Goal: Task Accomplishment & Management: Complete application form

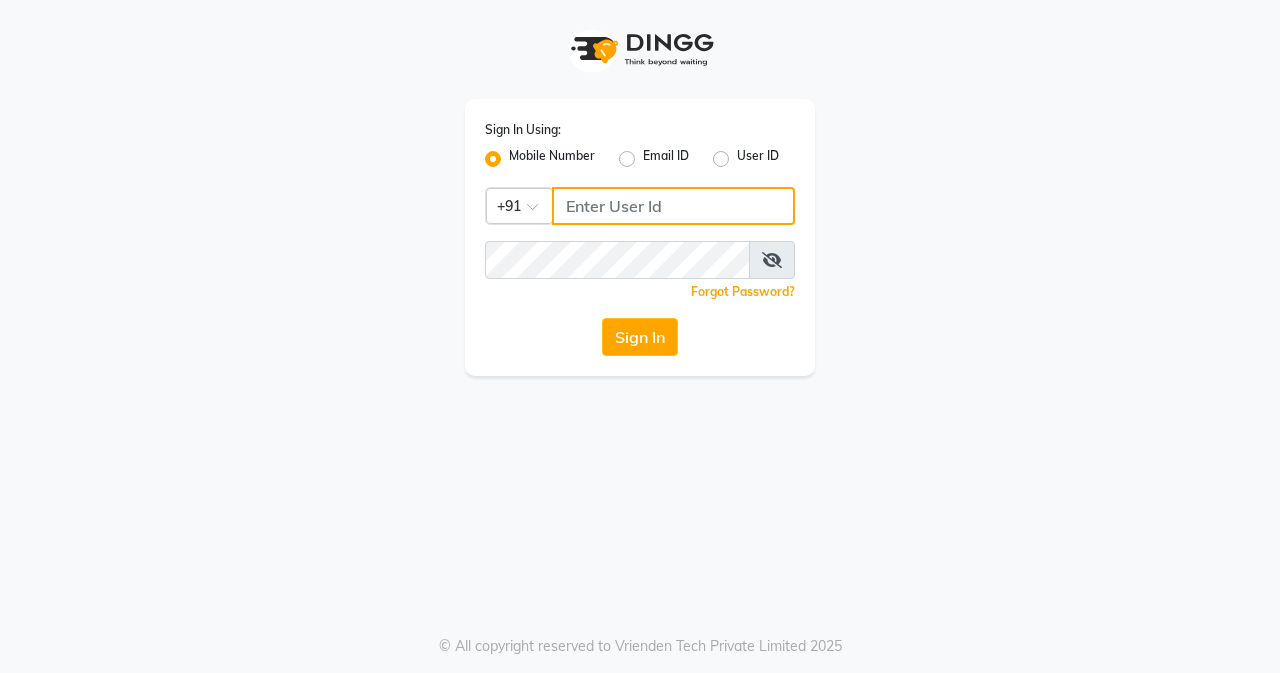
type input "8452976400"
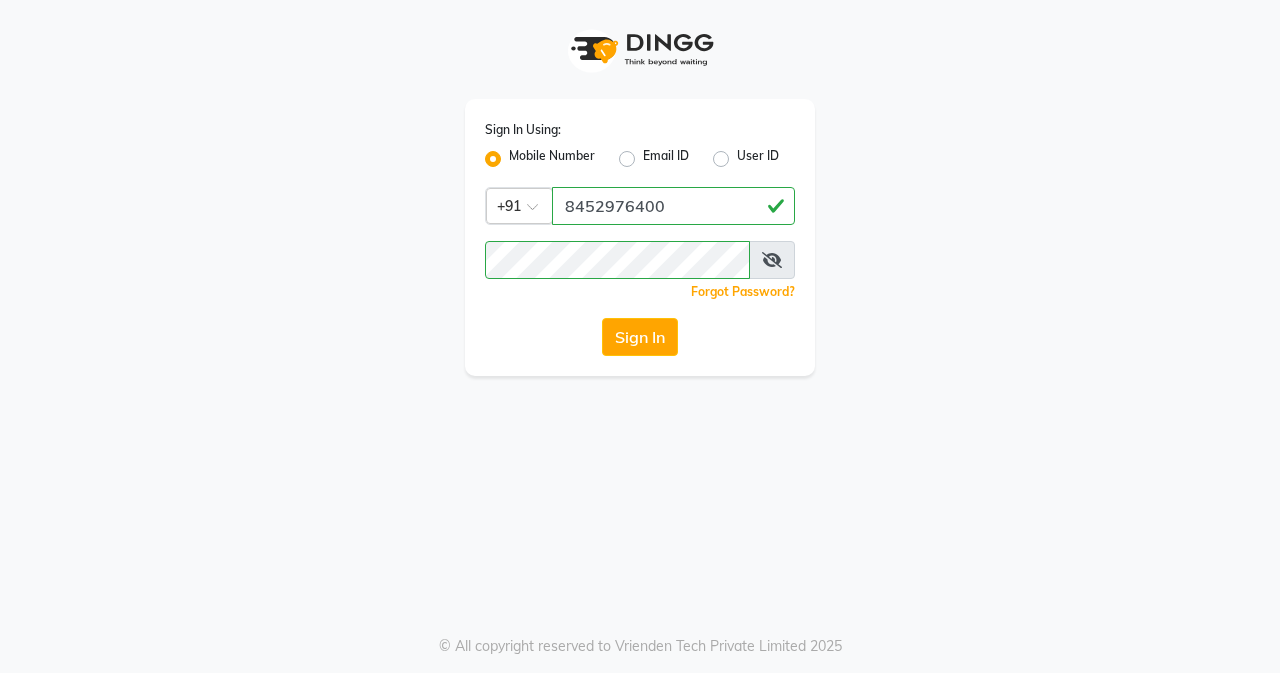
click at [888, 512] on div "Sign In Using: Mobile Number Email ID User ID Country Code × [PHONE_NUMBER] Rem…" at bounding box center [640, 336] width 1280 height 673
click at [655, 344] on button "Sign In" at bounding box center [640, 337] width 76 height 38
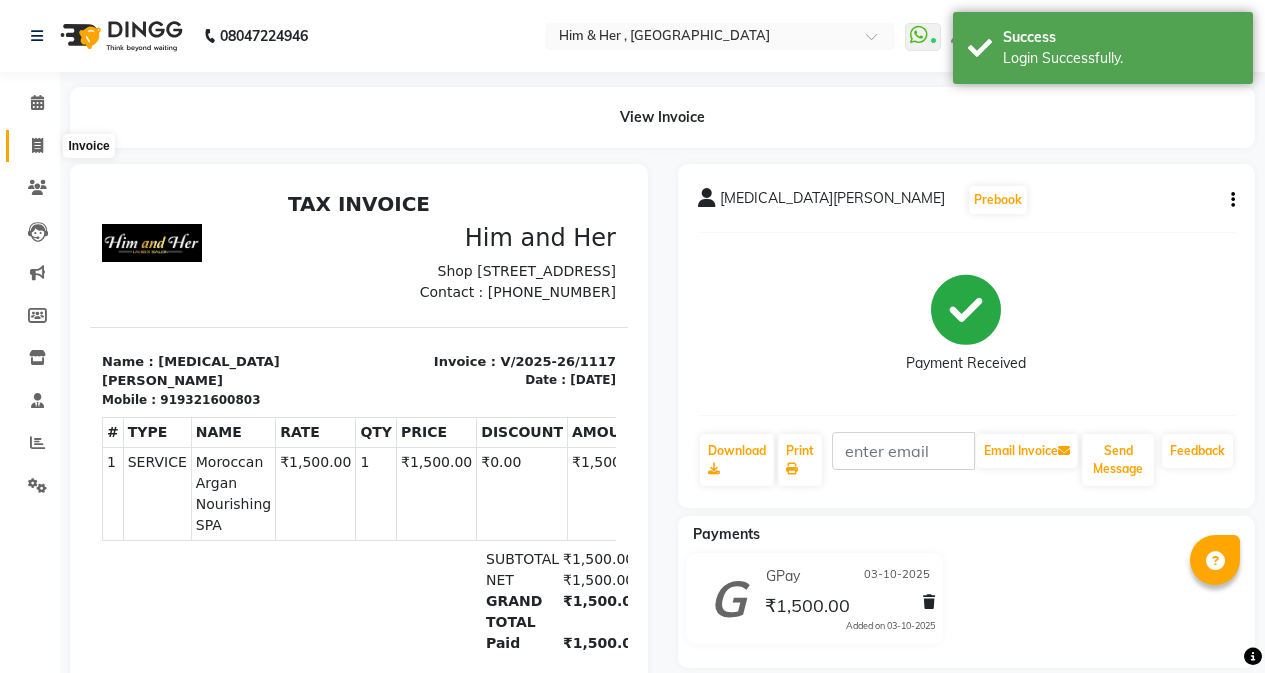
click at [42, 142] on icon at bounding box center [37, 145] width 11 height 15
select select "5934"
select select "service"
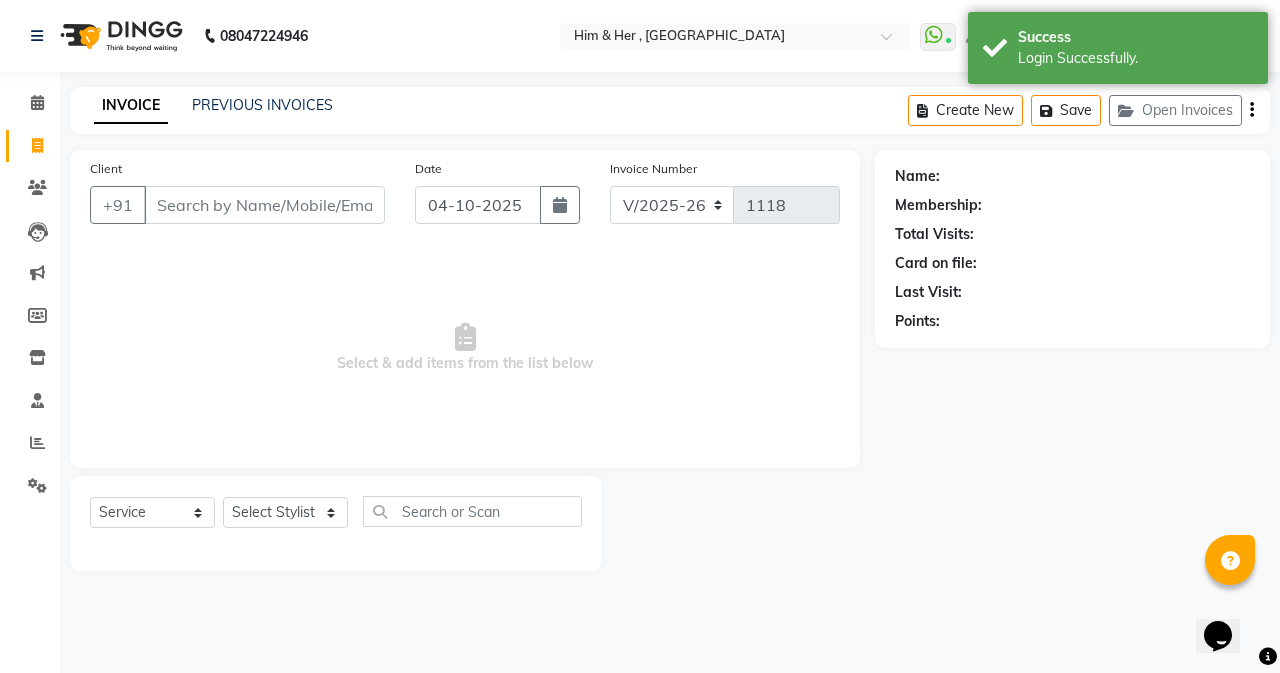
click at [189, 208] on input "Client" at bounding box center [264, 205] width 241 height 38
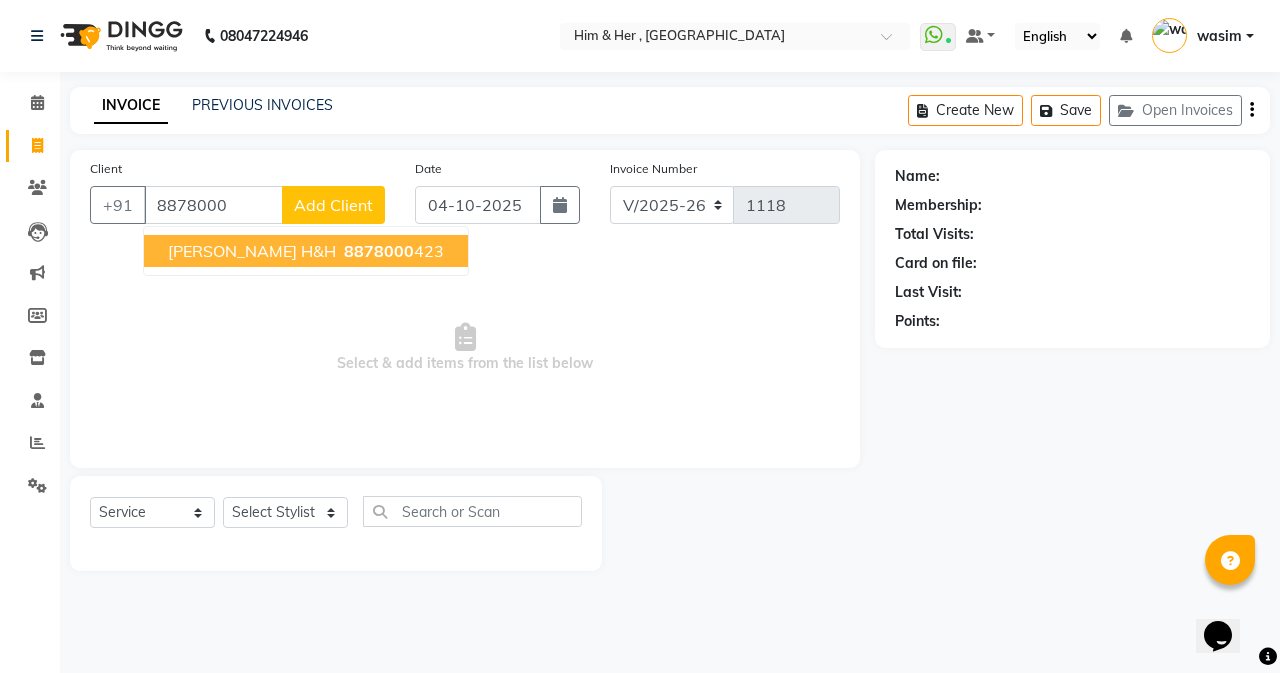
click at [219, 257] on span "[PERSON_NAME] H&H" at bounding box center [252, 251] width 168 height 20
type input "8878000423"
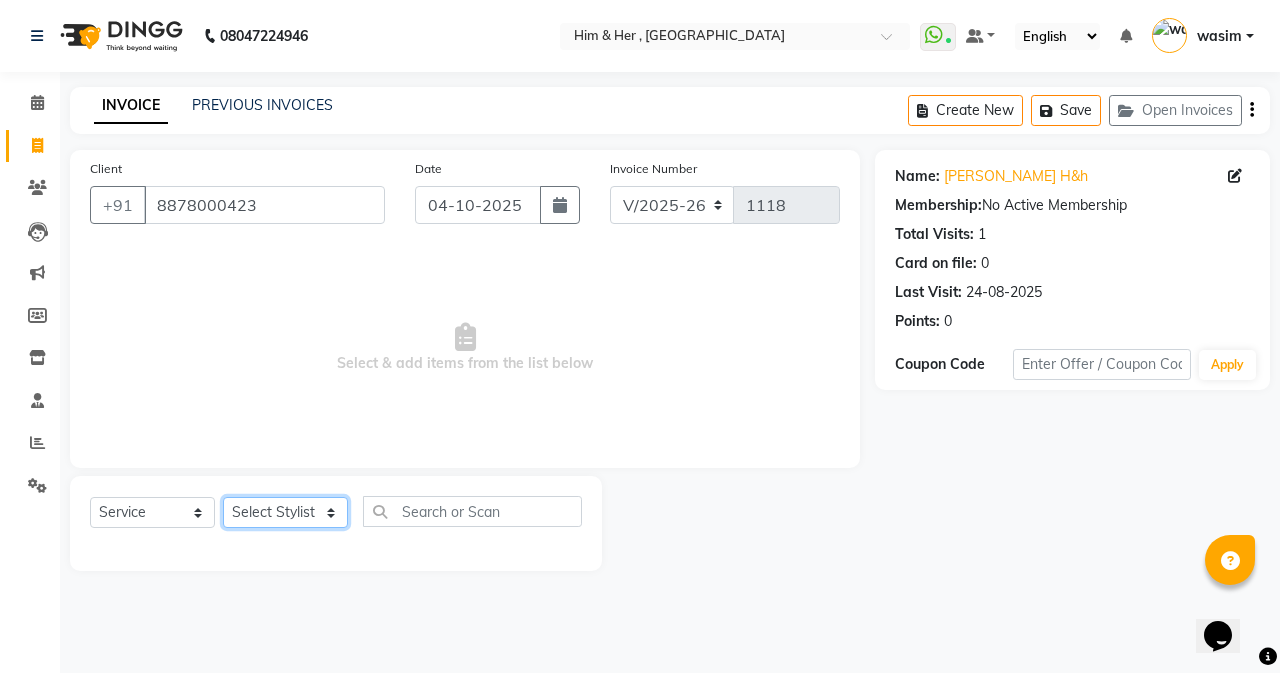
click at [276, 509] on select "Select Stylist Anam [PERSON_NAME] [PERSON_NAME]" at bounding box center [285, 512] width 125 height 31
select select "47402"
click at [223, 497] on select "Select Stylist Anam [PERSON_NAME] [PERSON_NAME]" at bounding box center [285, 512] width 125 height 31
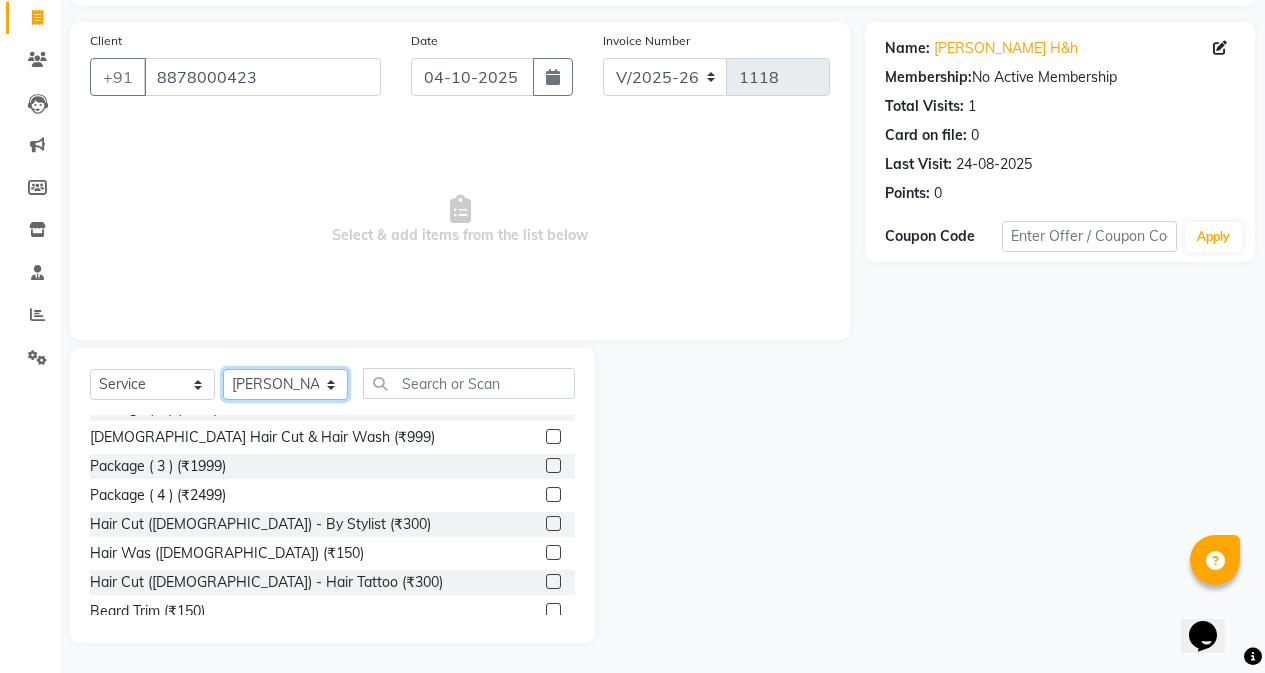
scroll to position [400, 0]
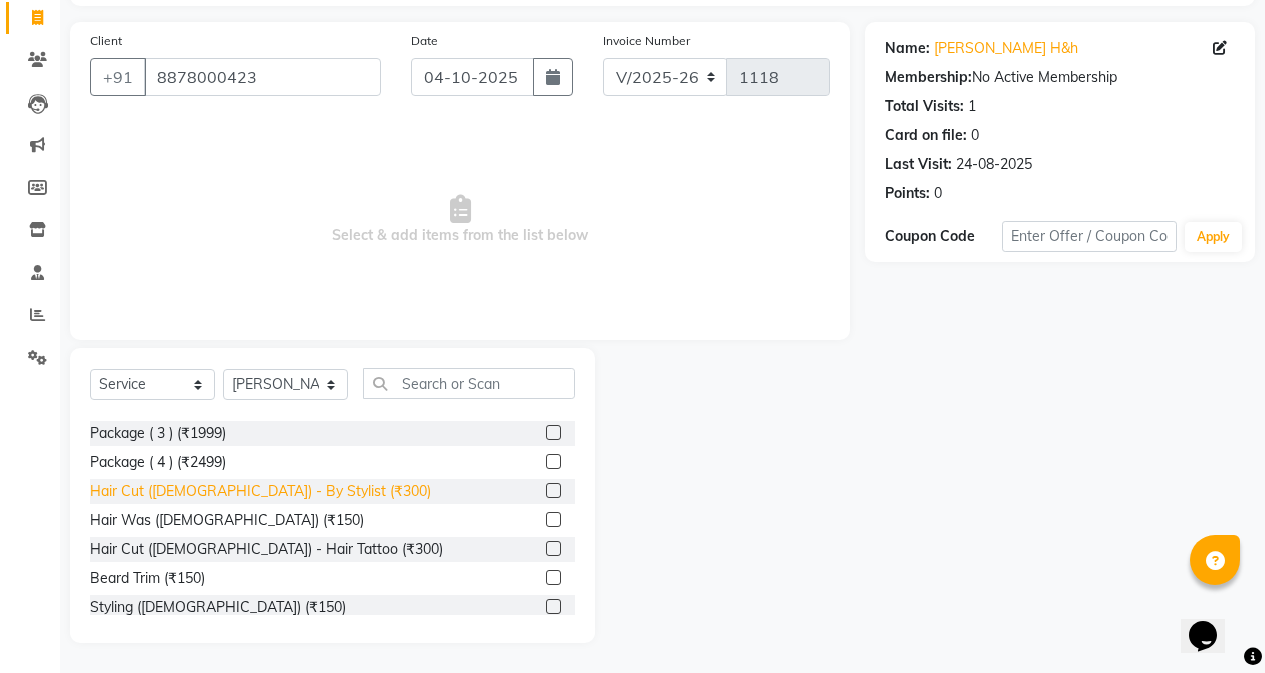
click at [244, 484] on div "Hair Cut ([DEMOGRAPHIC_DATA]) - By Stylist (₹300)" at bounding box center [260, 491] width 341 height 21
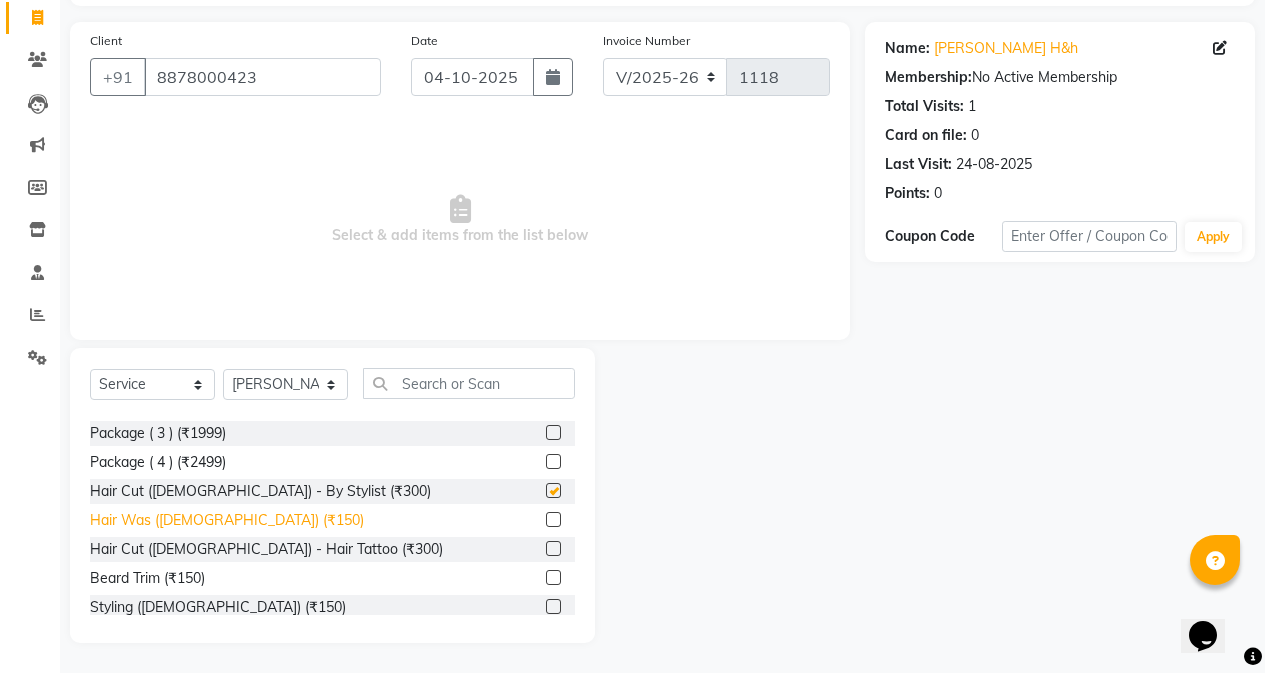
checkbox input "false"
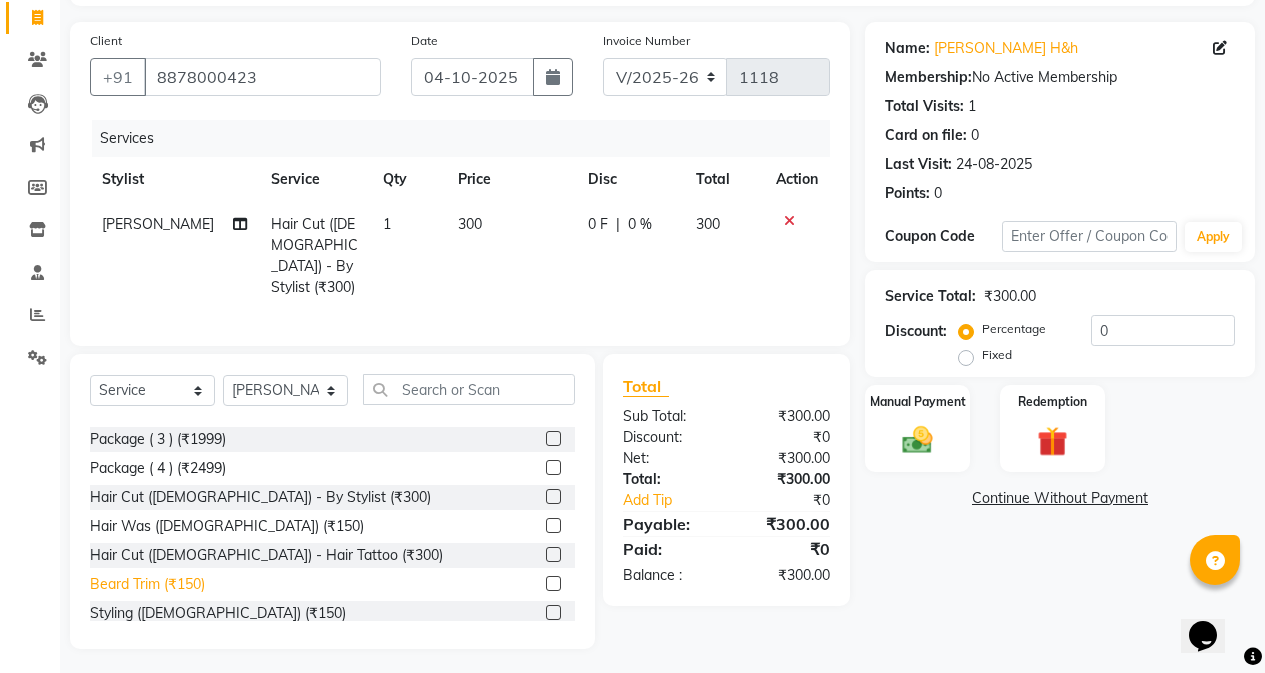
click at [172, 574] on div "Beard Trim (₹150)" at bounding box center [147, 584] width 115 height 21
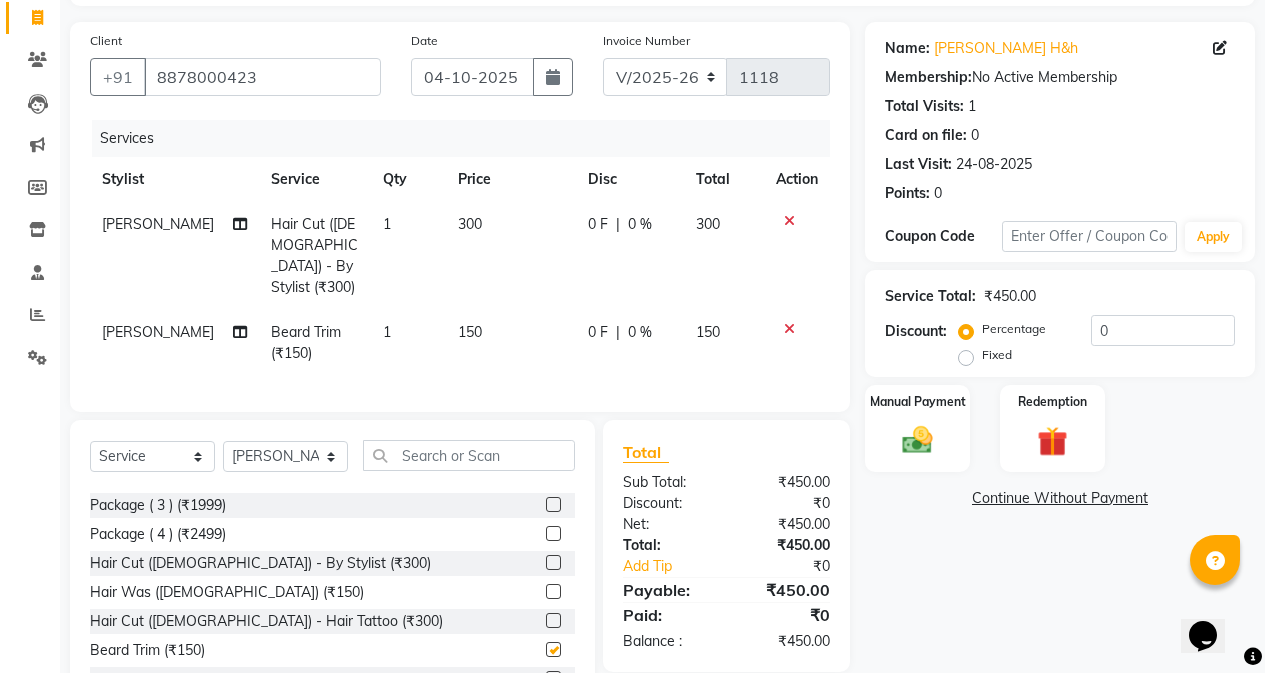
checkbox input "false"
click at [480, 329] on td "150" at bounding box center [511, 343] width 130 height 66
select select "47402"
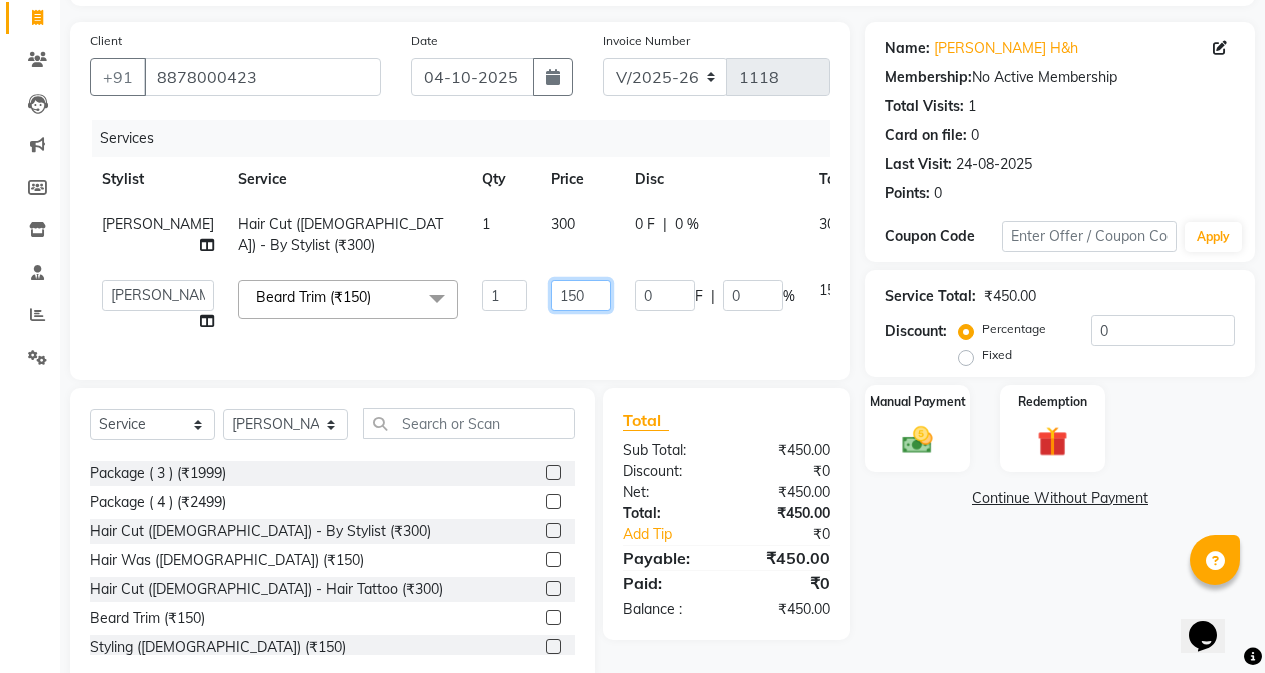
click at [551, 310] on input "150" at bounding box center [581, 295] width 60 height 31
type input "100"
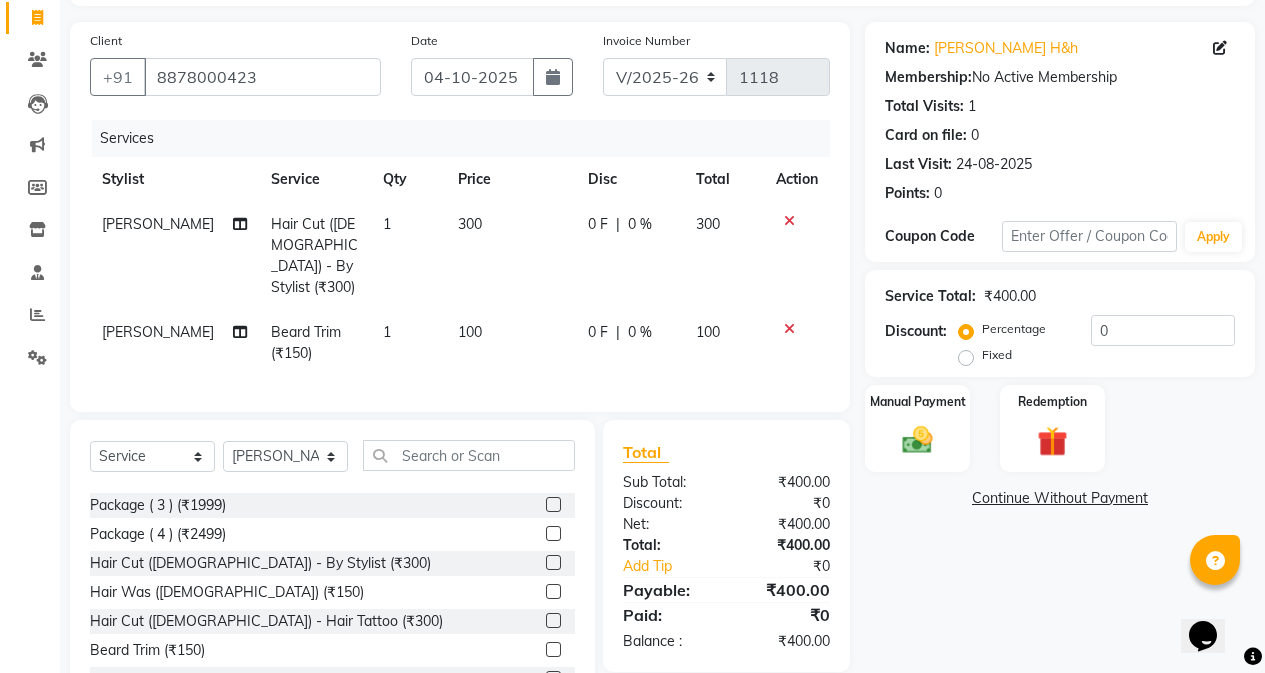
click at [547, 238] on td "300" at bounding box center [511, 256] width 130 height 108
select select "47402"
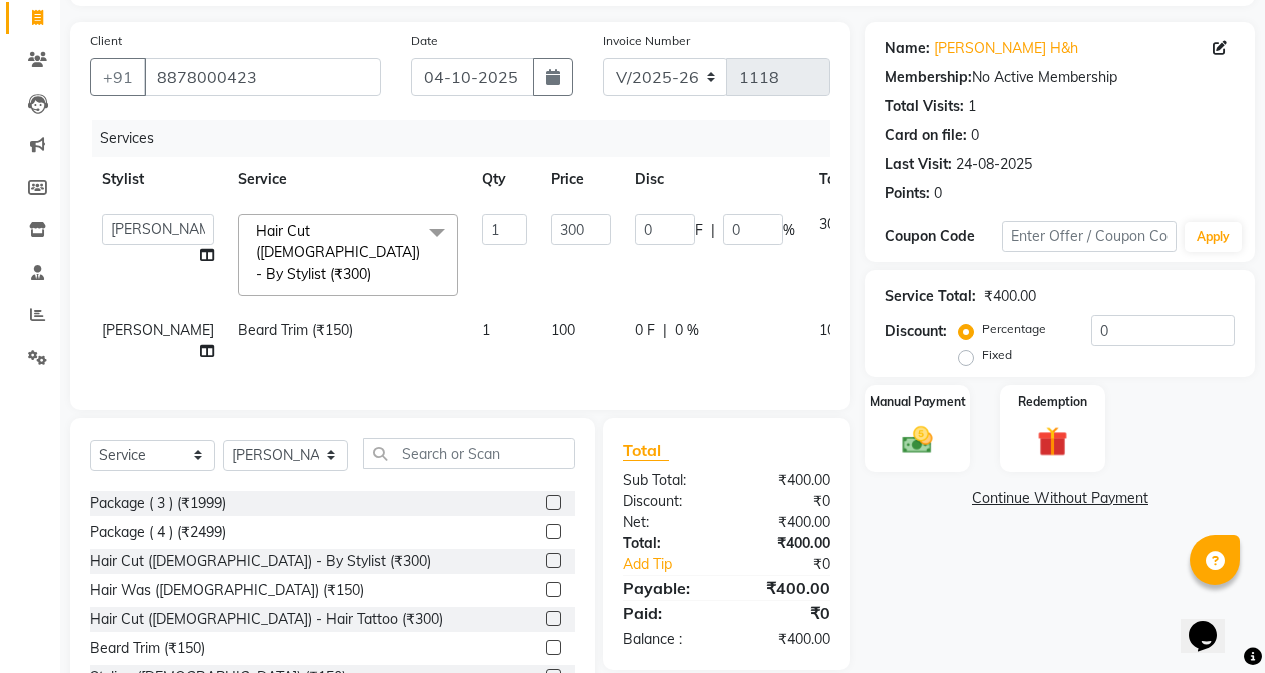
click at [550, 237] on td "300" at bounding box center [581, 255] width 84 height 106
click at [551, 237] on input "300" at bounding box center [581, 229] width 60 height 31
type input "3"
type input "250"
click at [539, 274] on td "250" at bounding box center [581, 255] width 84 height 106
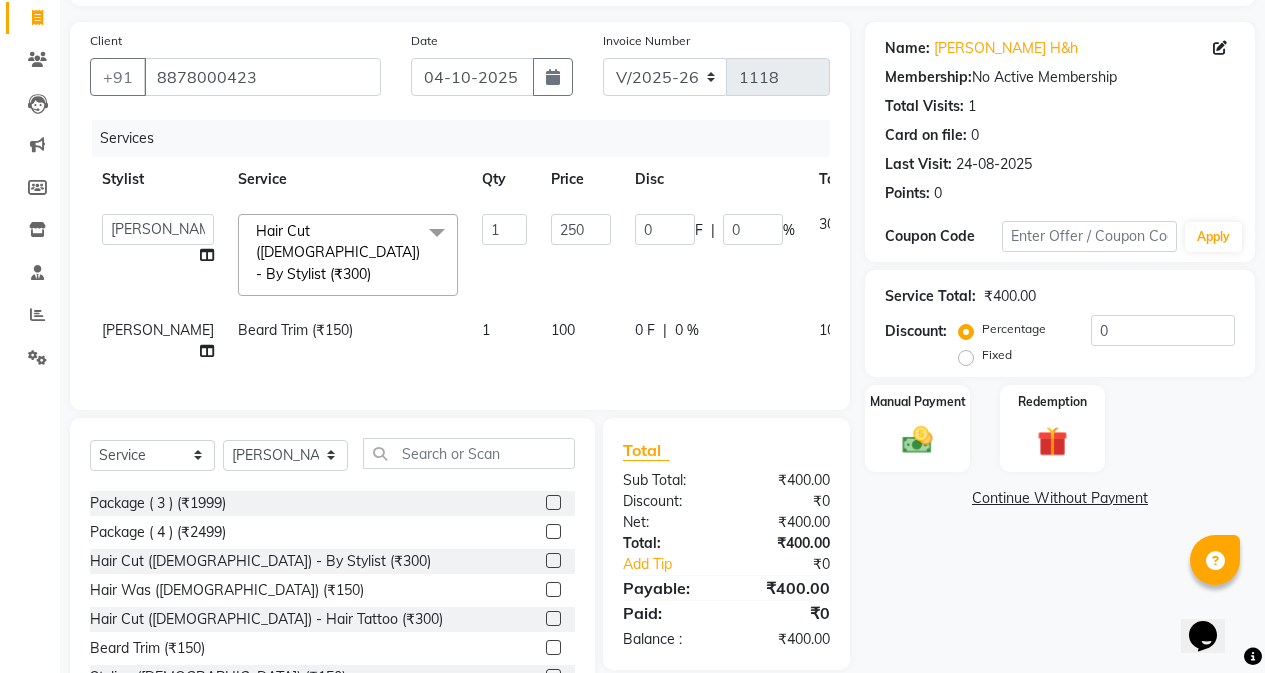
select select "47402"
click at [539, 346] on td "100" at bounding box center [581, 341] width 84 height 66
select select "47402"
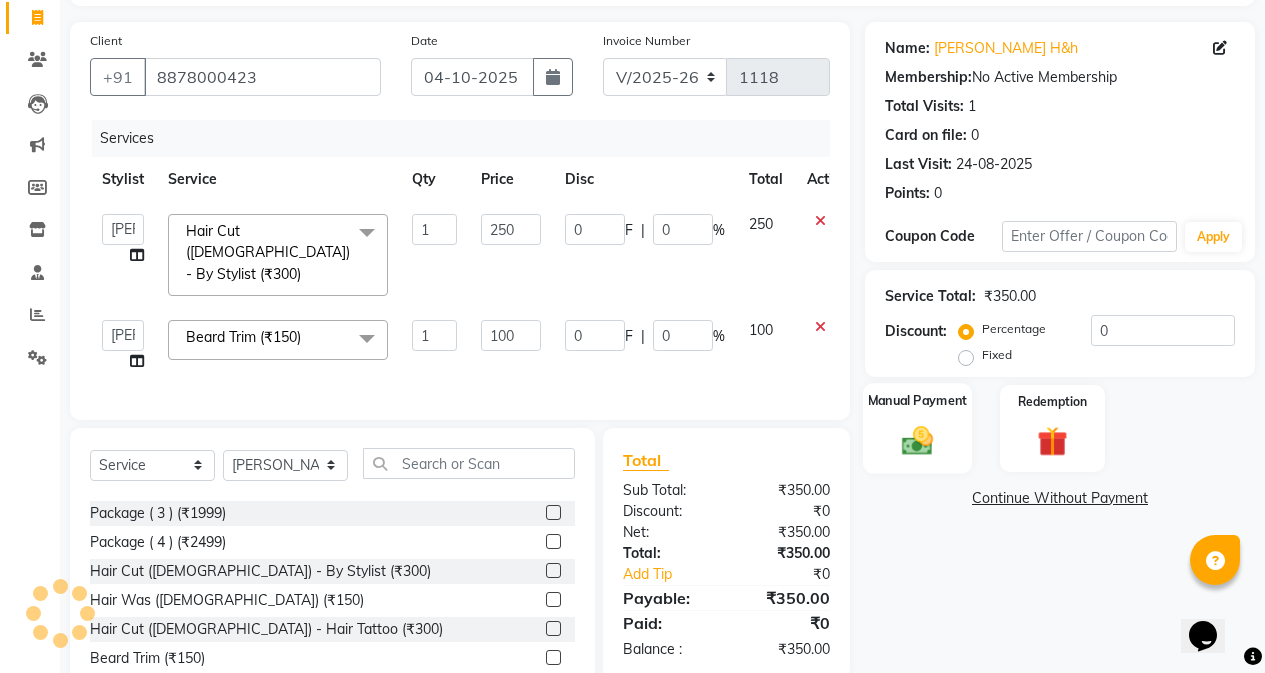
click at [933, 432] on img at bounding box center [917, 440] width 51 height 36
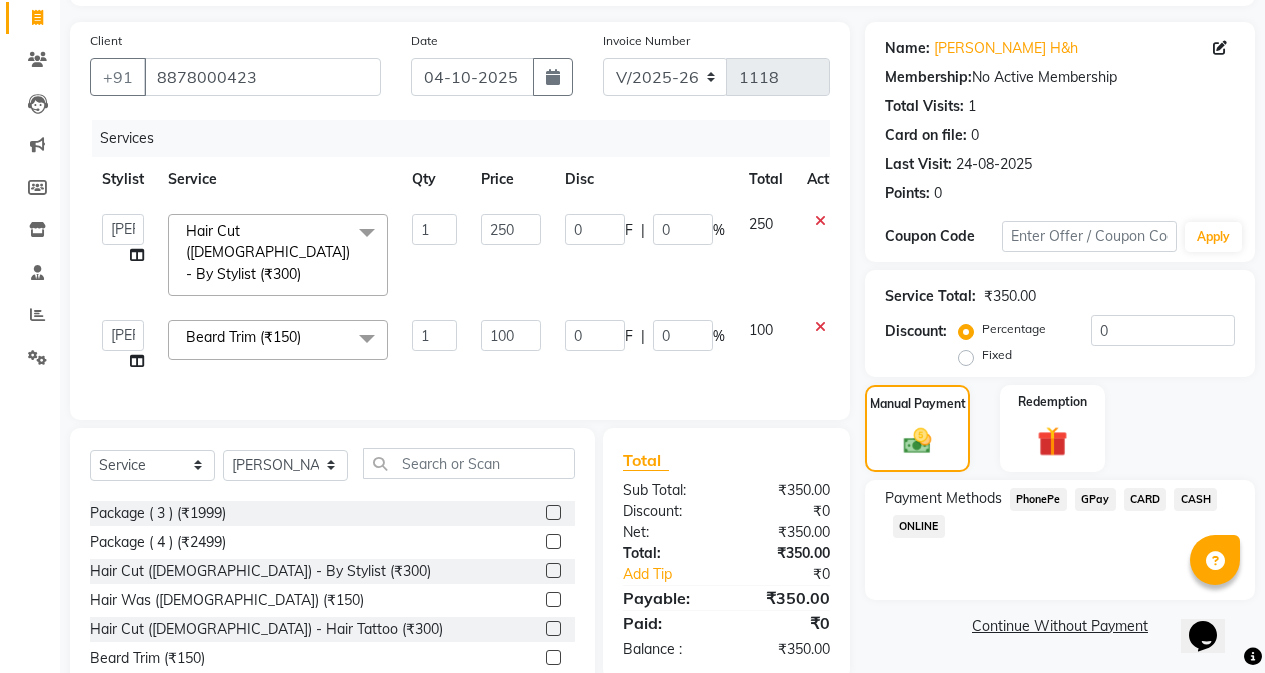
click at [1098, 495] on span "GPay" at bounding box center [1095, 499] width 41 height 23
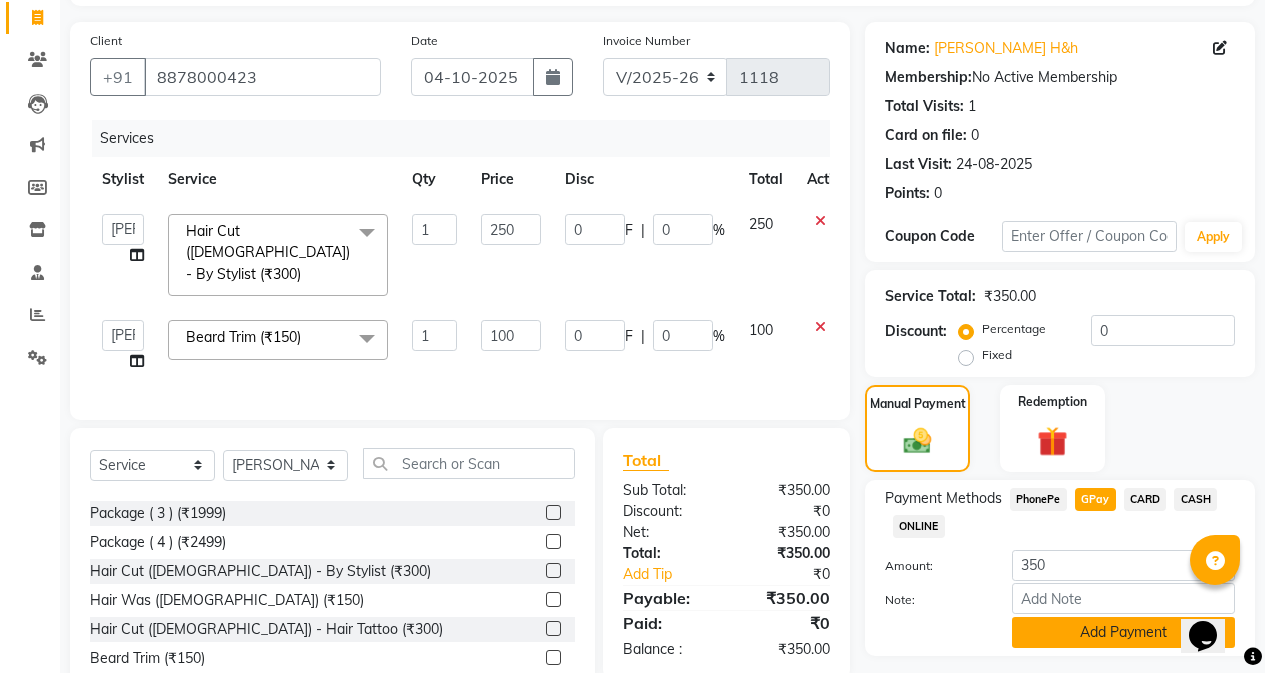
click at [1100, 632] on button "Add Payment" at bounding box center [1123, 632] width 223 height 31
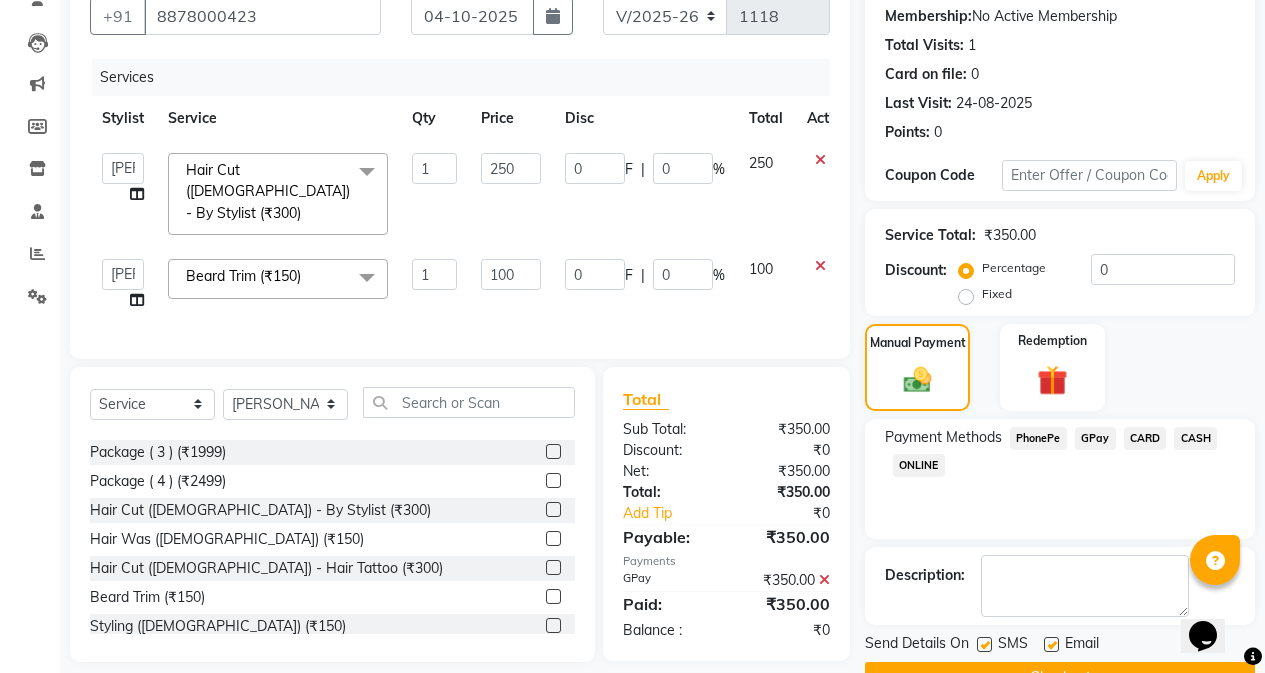
scroll to position [239, 0]
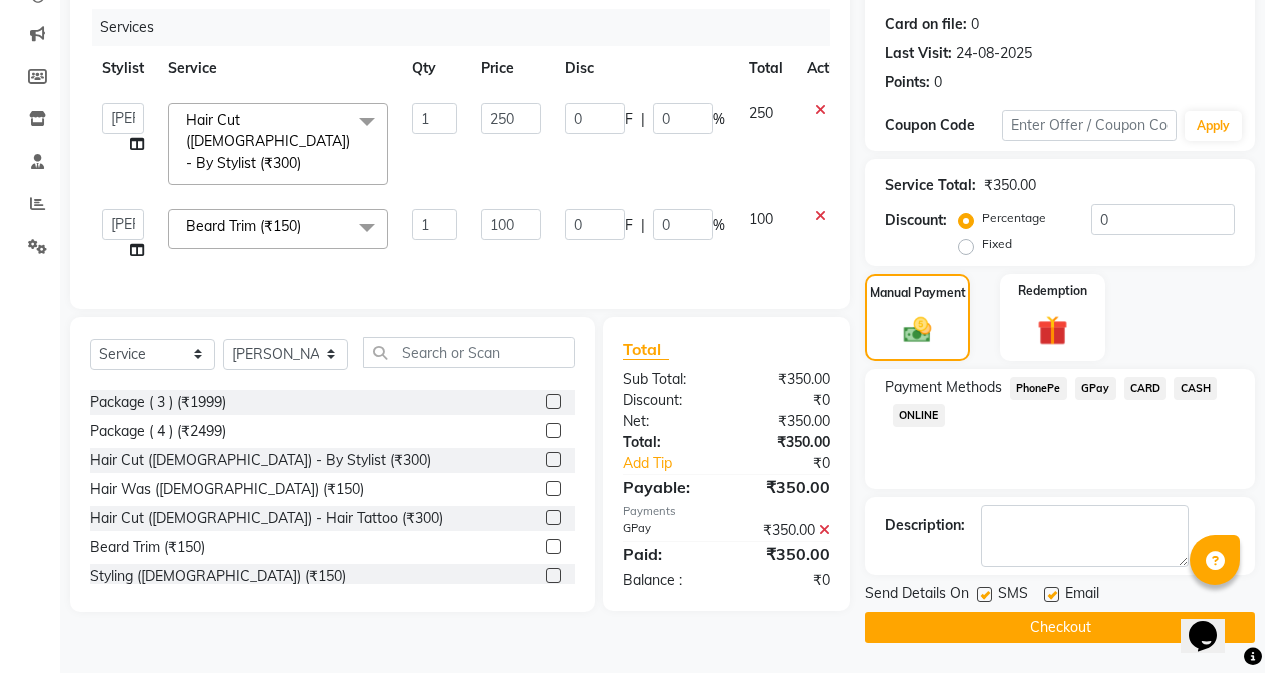
click at [979, 597] on label at bounding box center [984, 594] width 15 height 15
click at [979, 597] on input "checkbox" at bounding box center [983, 595] width 13 height 13
checkbox input "false"
click at [1000, 634] on button "Checkout" at bounding box center [1060, 627] width 390 height 31
